Goal: Information Seeking & Learning: Learn about a topic

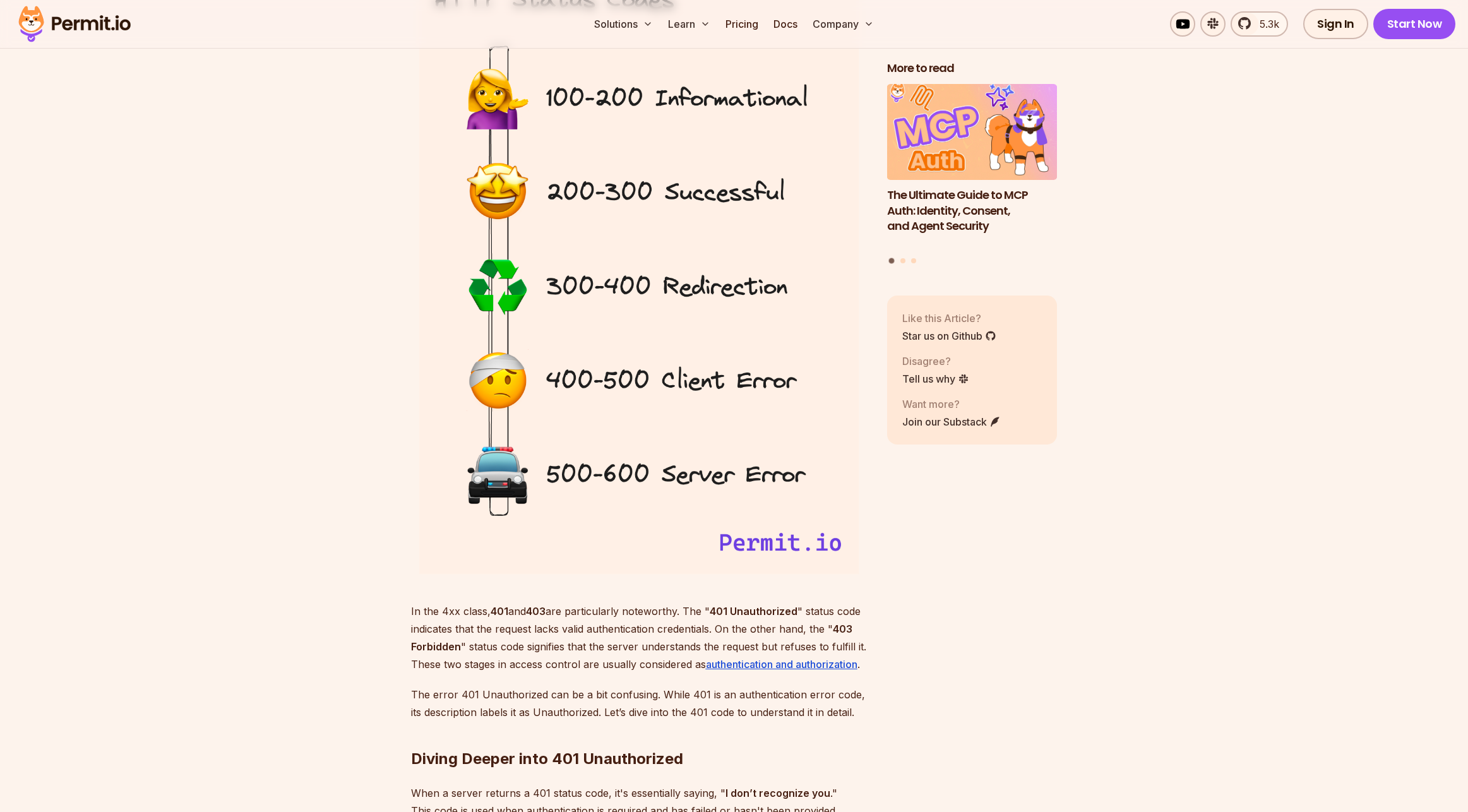
scroll to position [1389, 0]
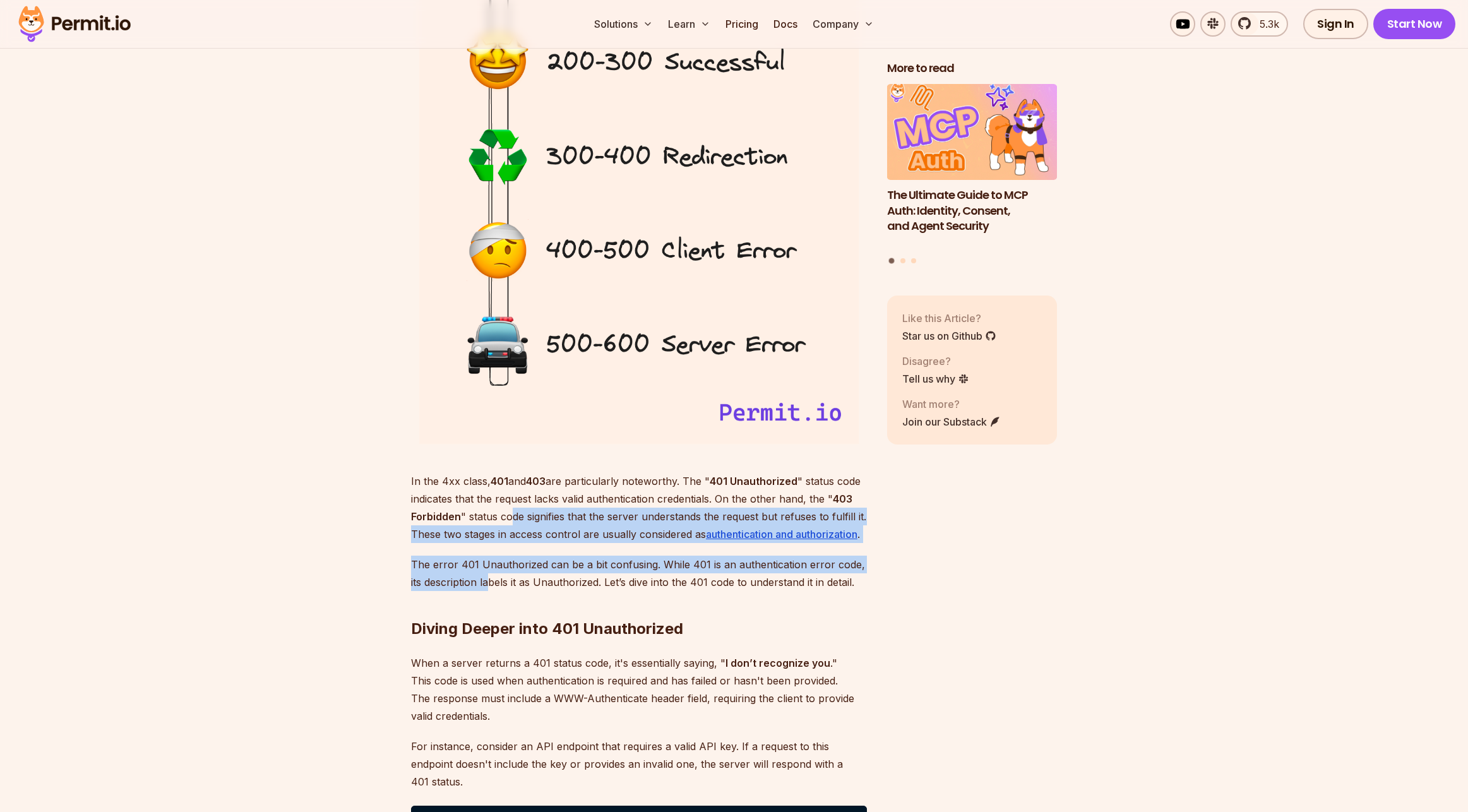
click at [502, 566] on p "The error 401 Unauthorized can be a bit confusing. While 401 is an authenticati…" at bounding box center [639, 573] width 456 height 35
click at [502, 565] on p "The error 401 Unauthorized can be a bit confusing. While 401 is an authenticati…" at bounding box center [639, 573] width 456 height 35
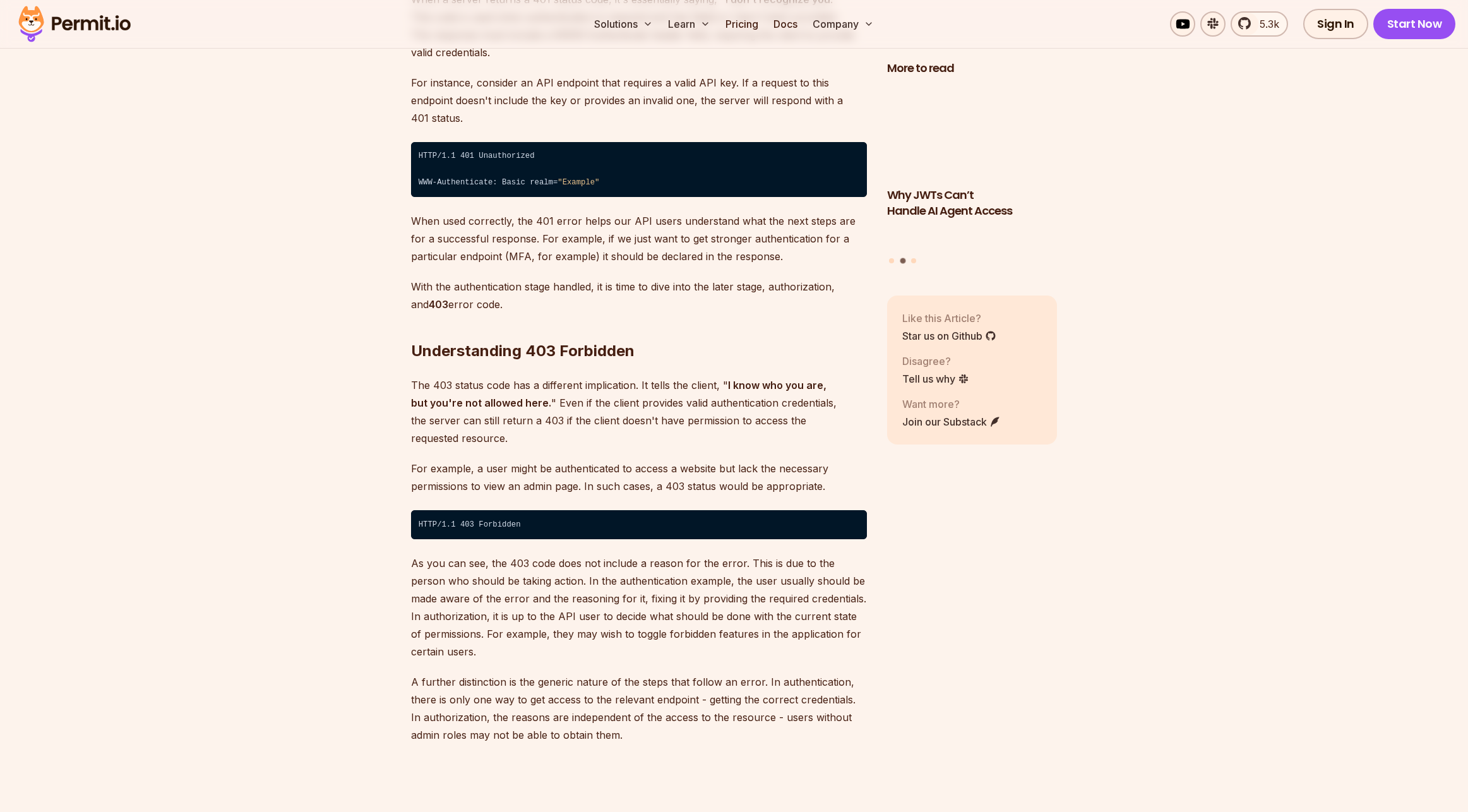
scroll to position [2209, 0]
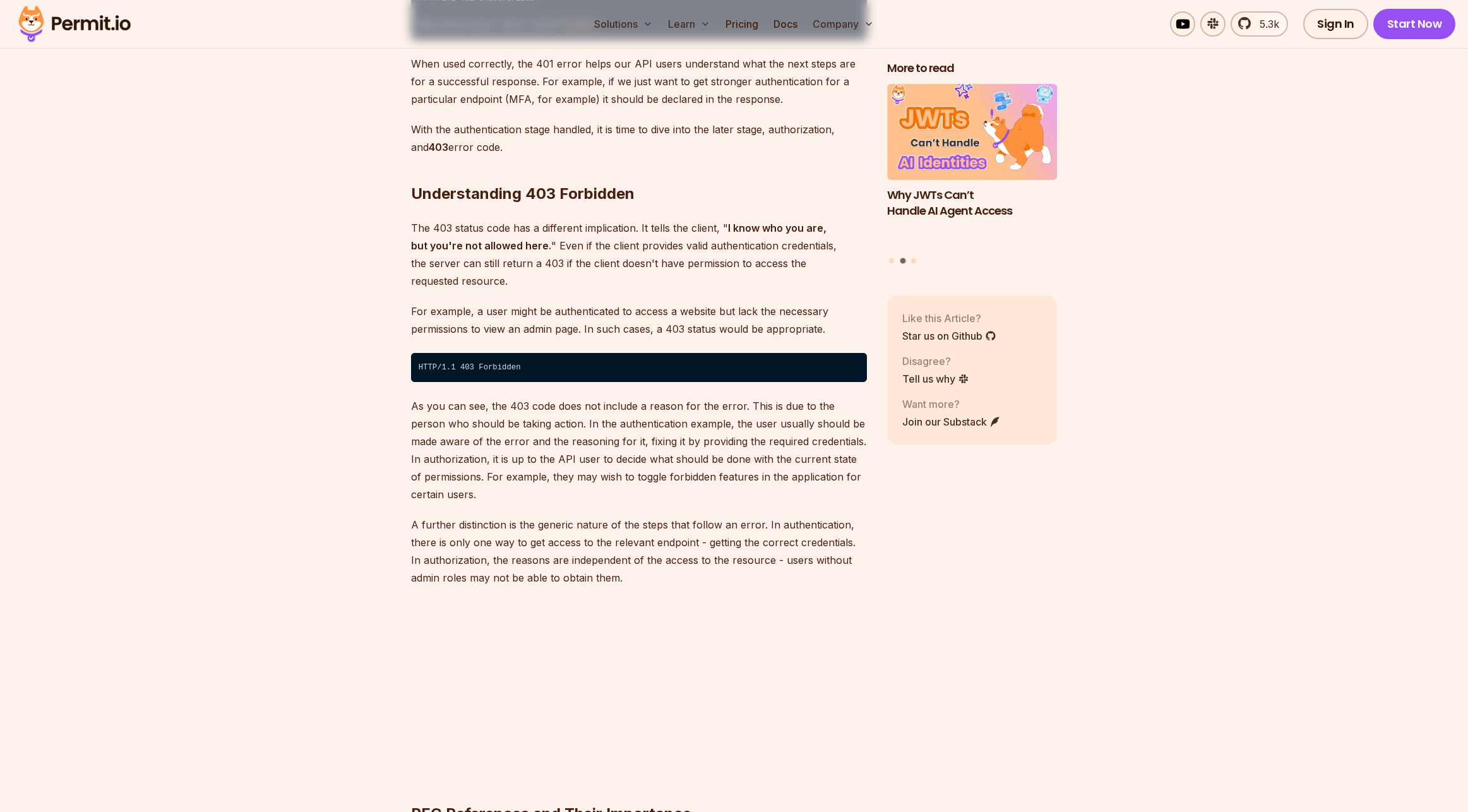
click at [482, 516] on p "A further distinction is the generic nature of the steps that follow an error. …" at bounding box center [639, 551] width 456 height 71
click at [436, 516] on p "A further distinction is the generic nature of the steps that follow an error. …" at bounding box center [639, 551] width 456 height 71
click at [608, 450] on p "As you can see, the 403 code does not include a reason for the error. This is d…" at bounding box center [639, 450] width 456 height 106
drag, startPoint x: 608, startPoint y: 454, endPoint x: 619, endPoint y: 437, distance: 20.2
click at [608, 451] on p "As you can see, the 403 code does not include a reason for the error. This is d…" at bounding box center [639, 450] width 456 height 106
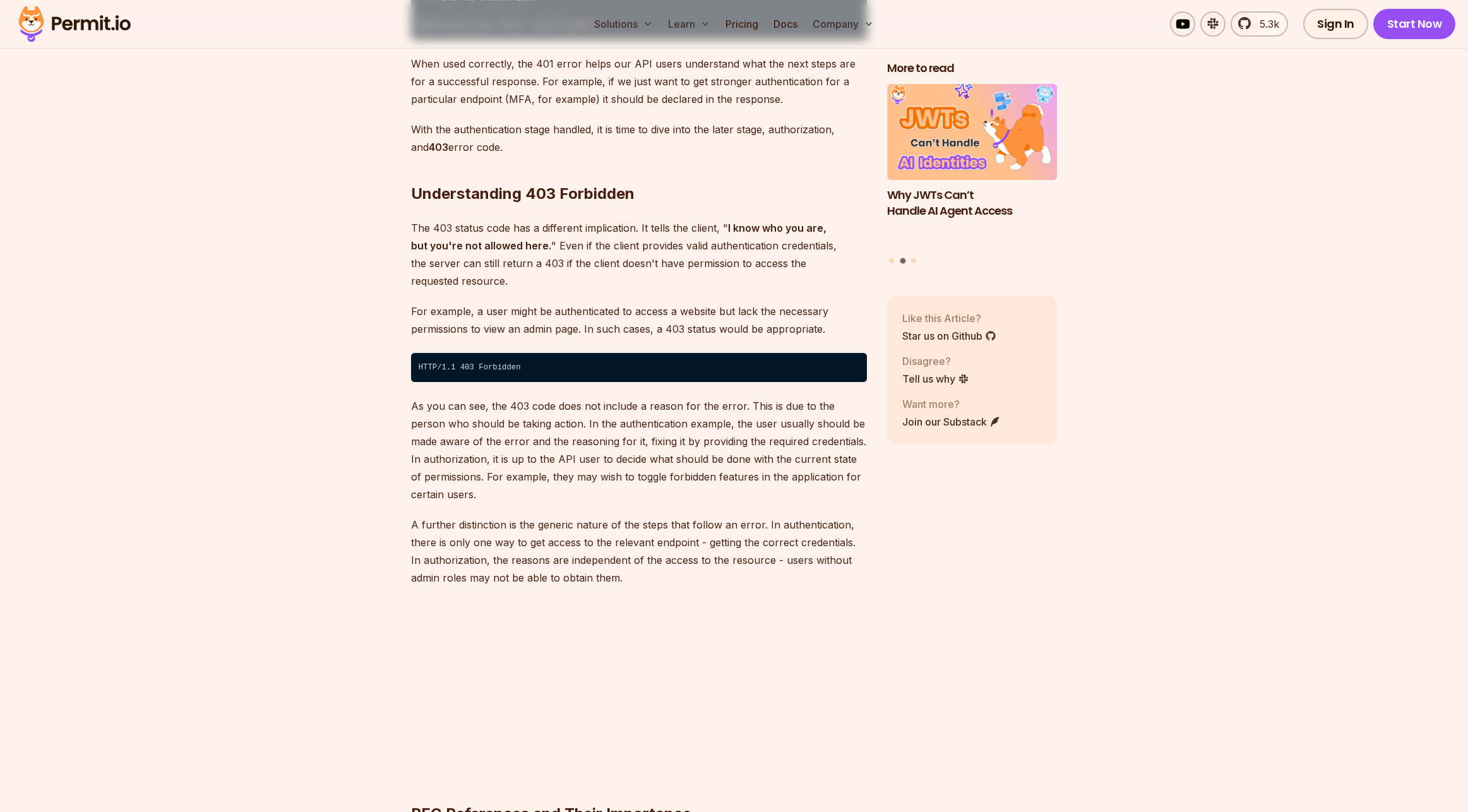
click at [622, 436] on p "As you can see, the 403 code does not include a reason for the error. This is d…" at bounding box center [639, 450] width 456 height 106
click at [617, 435] on p "As you can see, the 403 code does not include a reason for the error. This is d…" at bounding box center [639, 450] width 456 height 106
click at [617, 434] on p "As you can see, the 403 code does not include a reason for the error. This is d…" at bounding box center [639, 450] width 456 height 106
drag, startPoint x: 628, startPoint y: 433, endPoint x: 613, endPoint y: 419, distance: 20.5
click at [625, 430] on p "As you can see, the 403 code does not include a reason for the error. This is d…" at bounding box center [639, 450] width 456 height 106
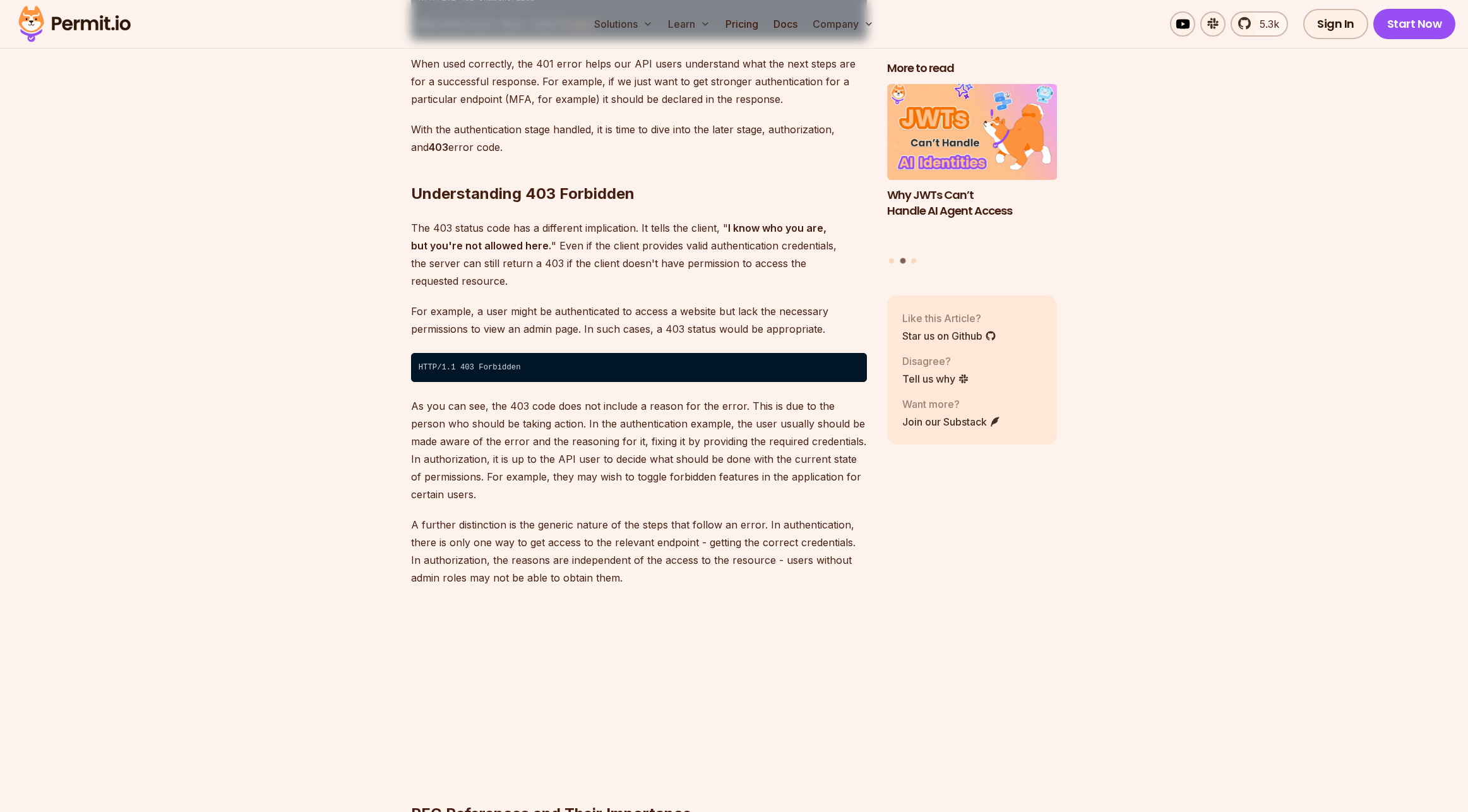
click at [612, 419] on p "As you can see, the 403 code does not include a reason for the error. This is d…" at bounding box center [639, 450] width 456 height 106
click at [724, 446] on p "As you can see, the 403 code does not include a reason for the error. This is d…" at bounding box center [639, 450] width 456 height 106
click at [785, 419] on p "As you can see, the 403 code does not include a reason for the error. This is d…" at bounding box center [639, 450] width 456 height 106
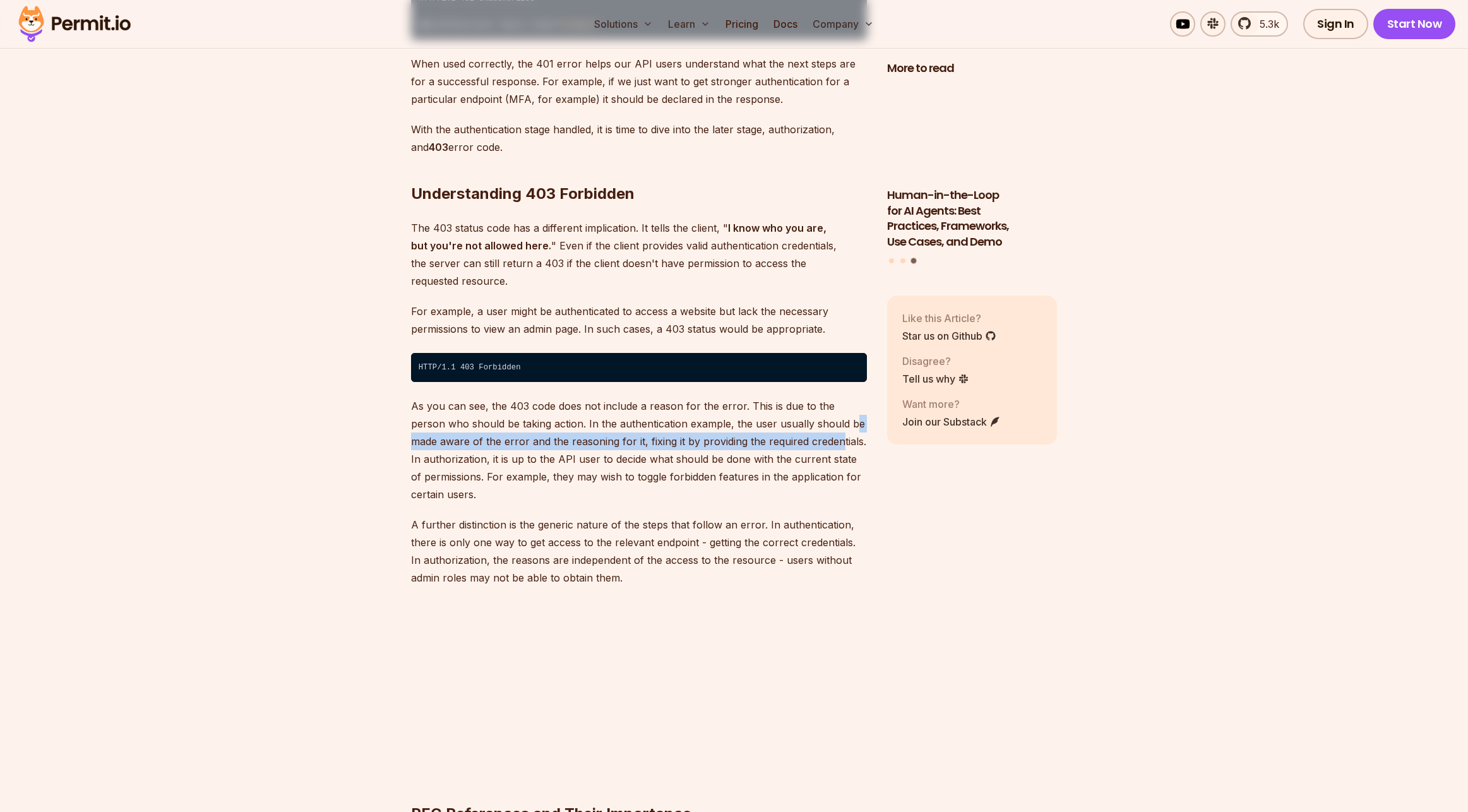
drag, startPoint x: 814, startPoint y: 393, endPoint x: 808, endPoint y: 395, distance: 6.3
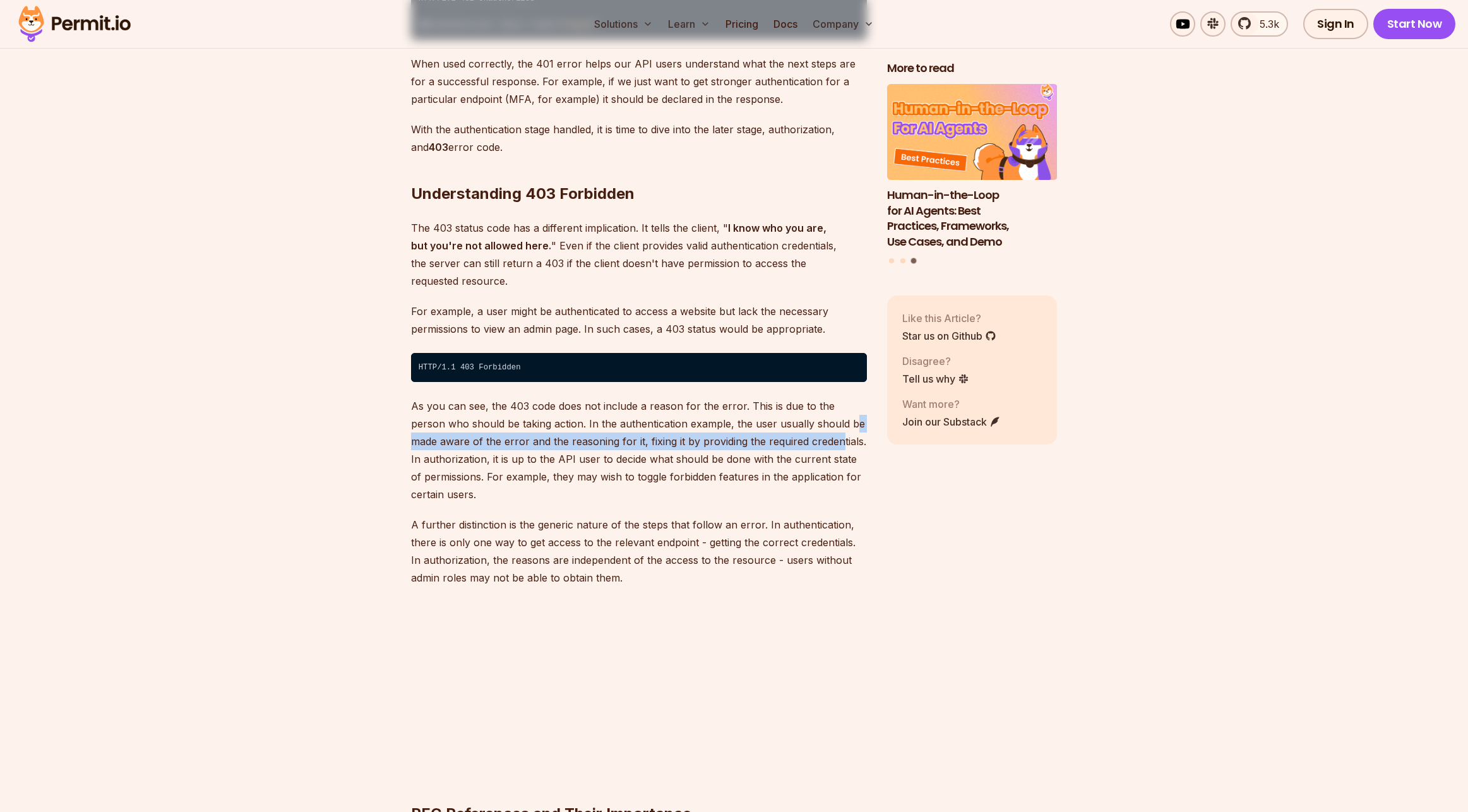
click at [808, 397] on p "As you can see, the 403 code does not include a reason for the error. This is d…" at bounding box center [639, 450] width 456 height 106
click at [780, 397] on p "As you can see, the 403 code does not include a reason for the error. This is d…" at bounding box center [639, 450] width 456 height 106
click at [779, 397] on p "As you can see, the 403 code does not include a reason for the error. This is d…" at bounding box center [639, 450] width 456 height 106
click at [788, 397] on p "As you can see, the 403 code does not include a reason for the error. This is d…" at bounding box center [639, 450] width 456 height 106
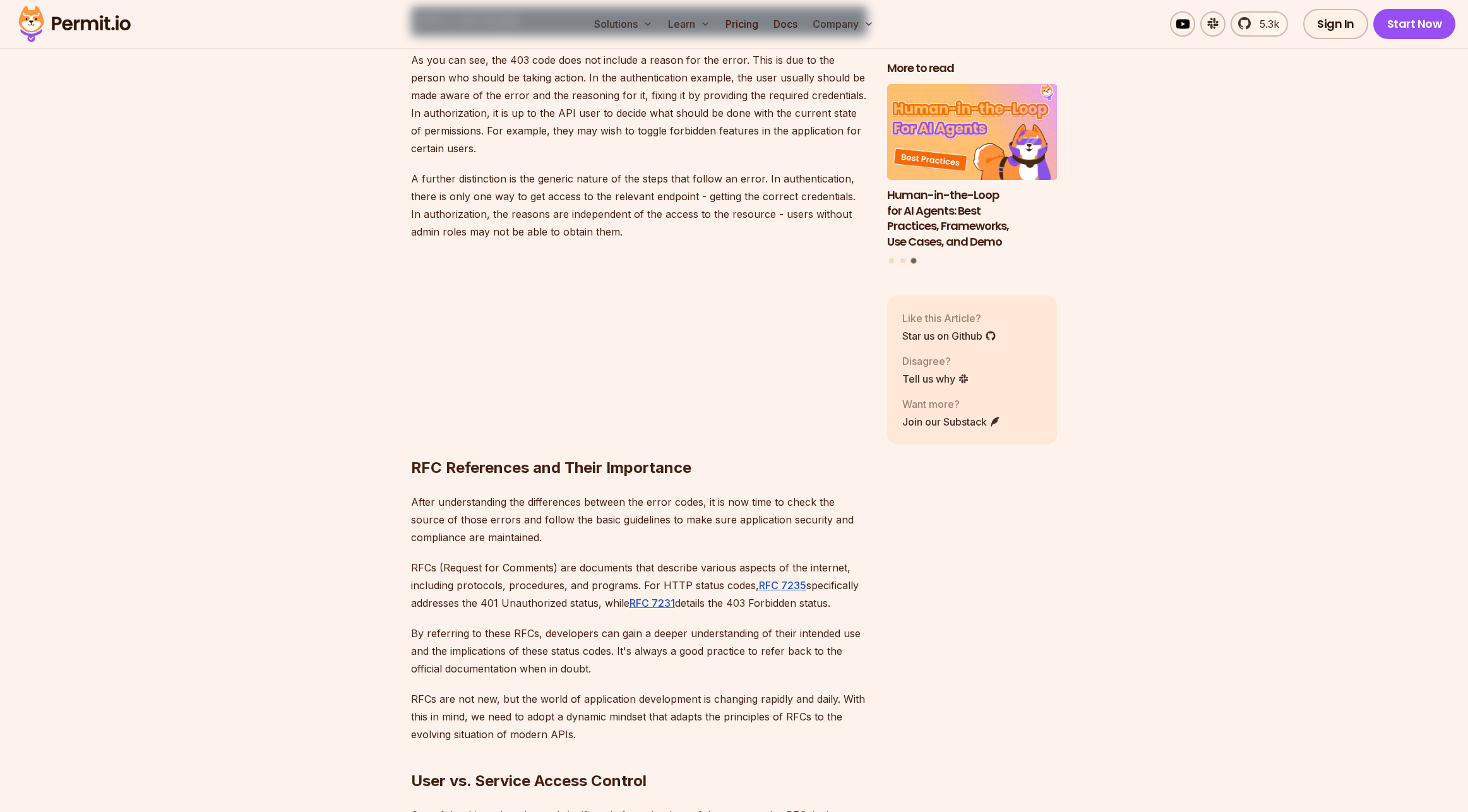
scroll to position [2588, 0]
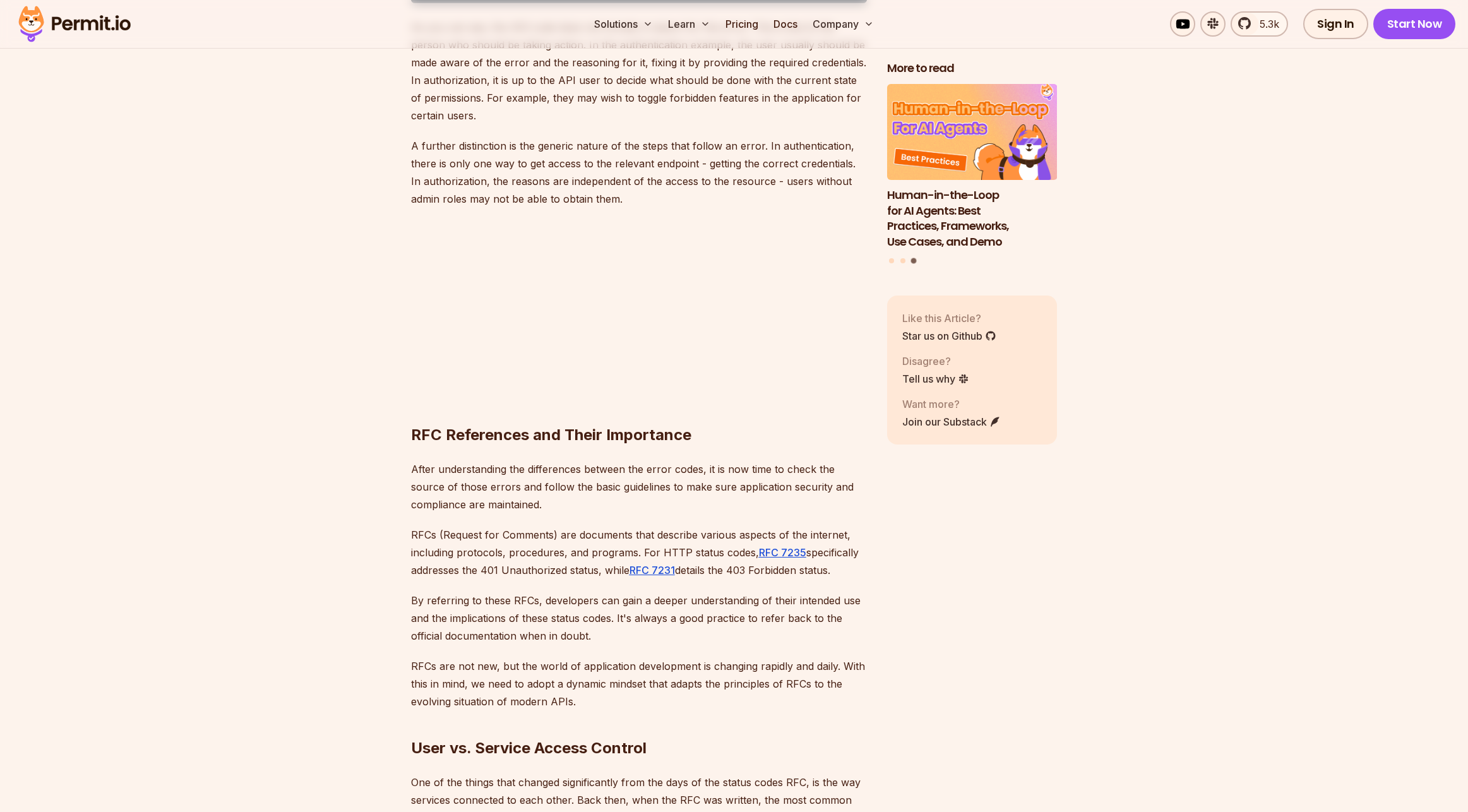
click at [825, 657] on p "RFCs are not new, but the world of application development is changing rapidly …" at bounding box center [639, 684] width 456 height 53
